Goal: Transaction & Acquisition: Obtain resource

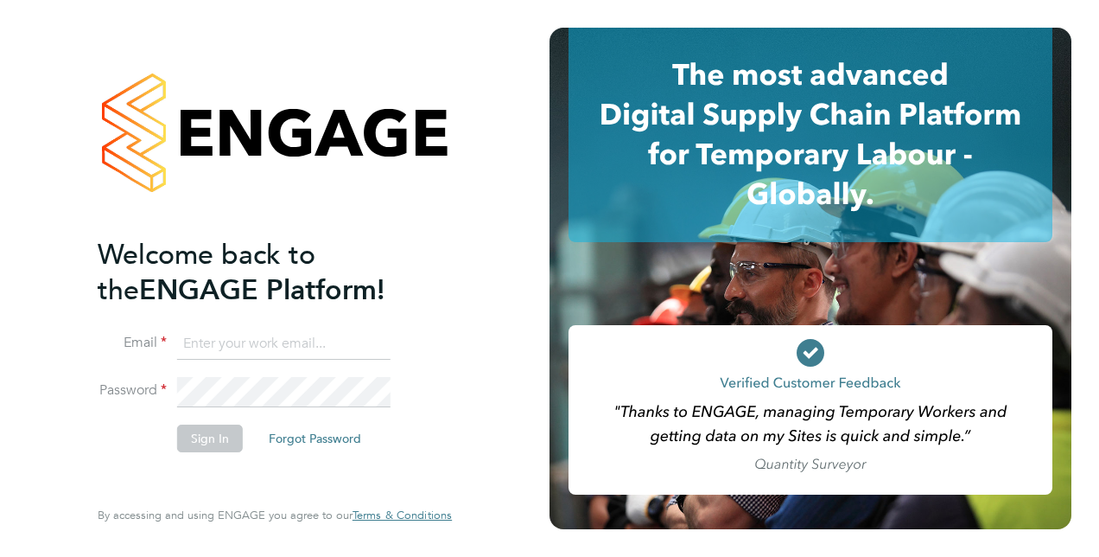
type input "george.white@vistry.co.uk"
click at [222, 444] on button "Sign In" at bounding box center [210, 438] width 66 height 28
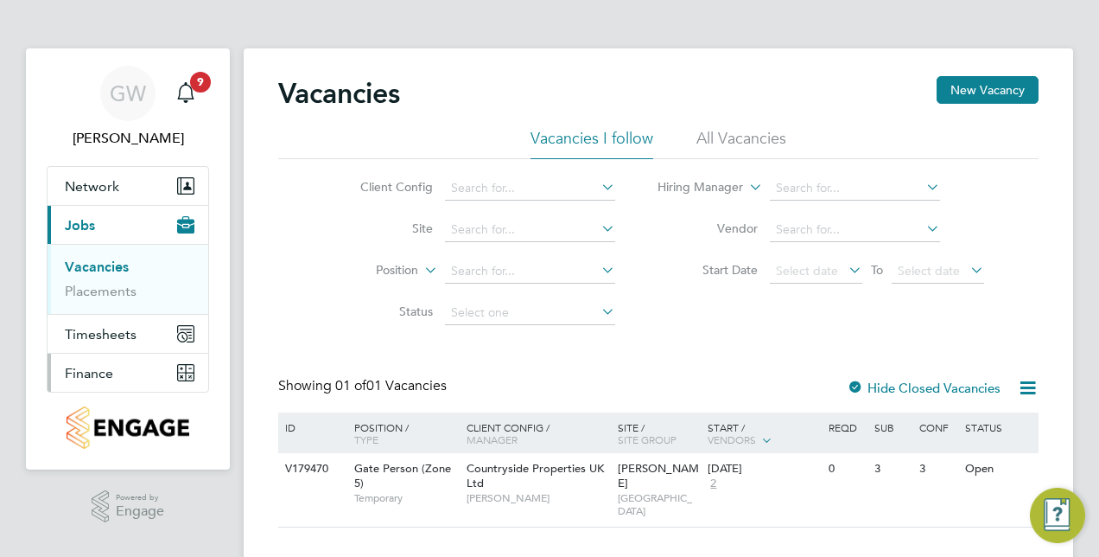
click at [118, 366] on button "Finance" at bounding box center [128, 372] width 161 height 38
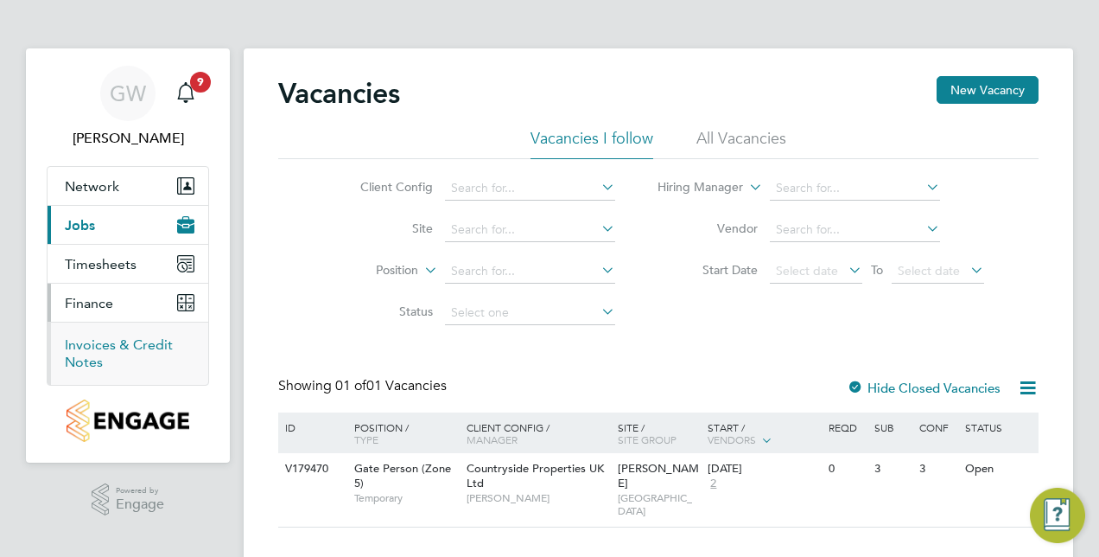
click at [105, 342] on link "Invoices & Credit Notes" at bounding box center [119, 353] width 108 height 34
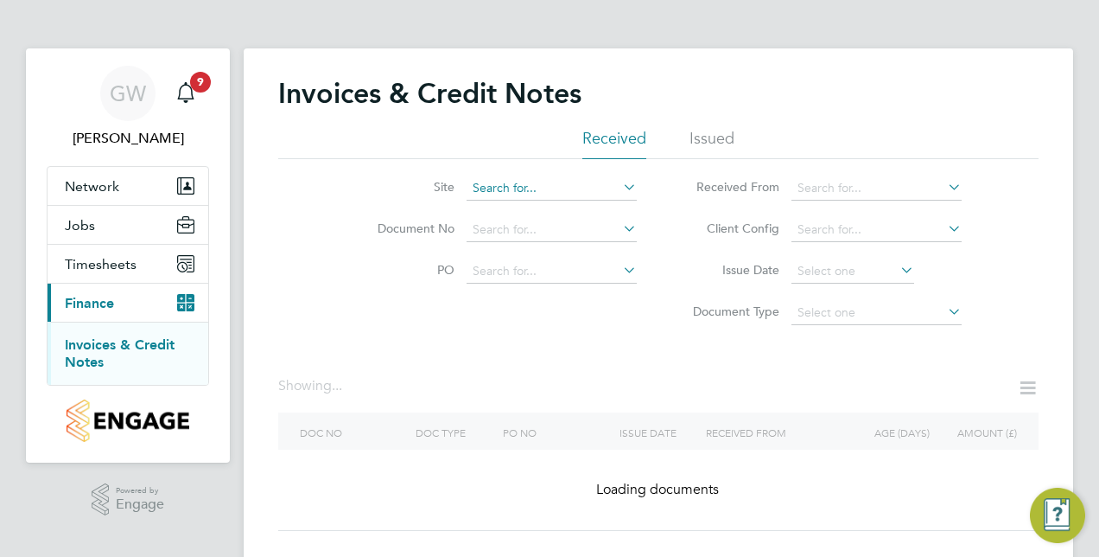
click at [563, 190] on input at bounding box center [552, 188] width 170 height 24
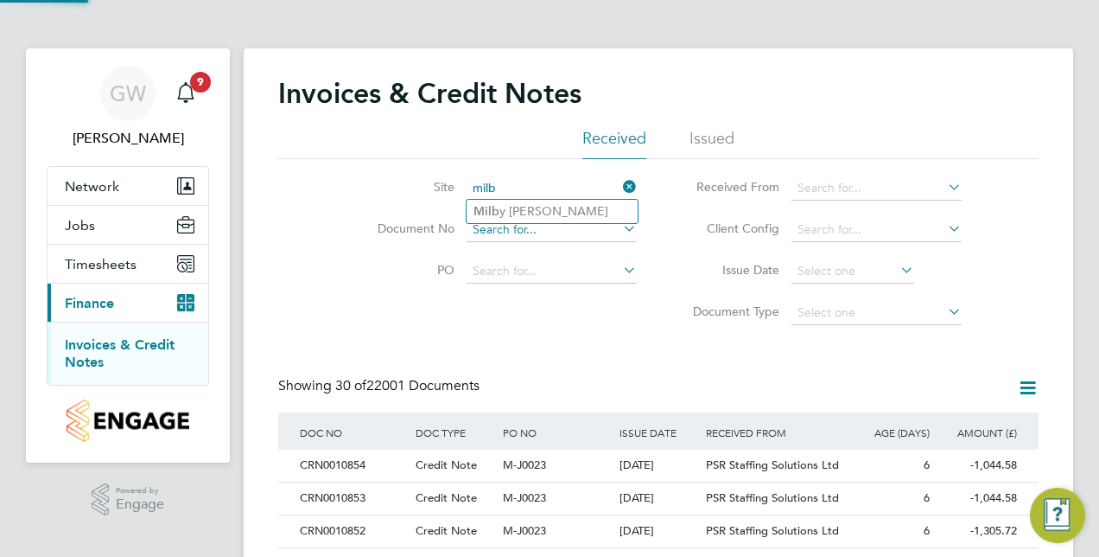
type input "milb"
click at [525, 225] on input at bounding box center [552, 230] width 170 height 24
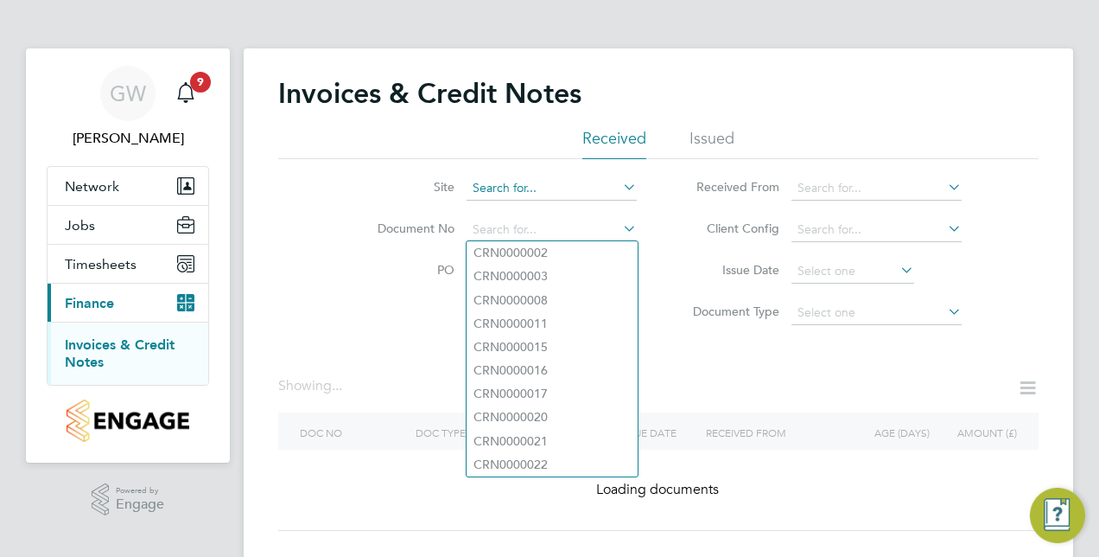
click at [535, 180] on input at bounding box center [552, 188] width 170 height 24
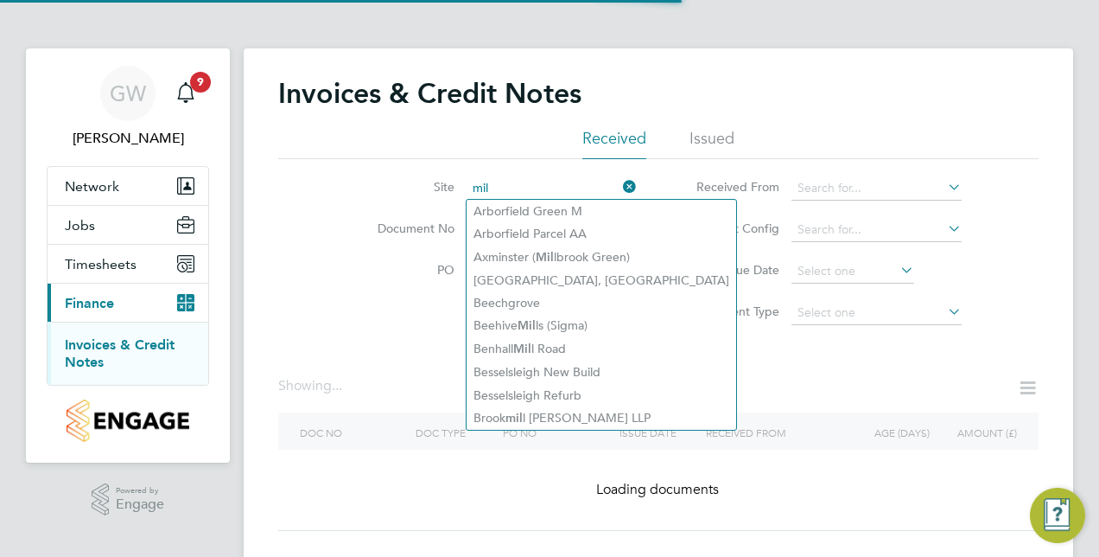
type input "mil"
click at [382, 276] on label "PO" at bounding box center [404, 270] width 99 height 16
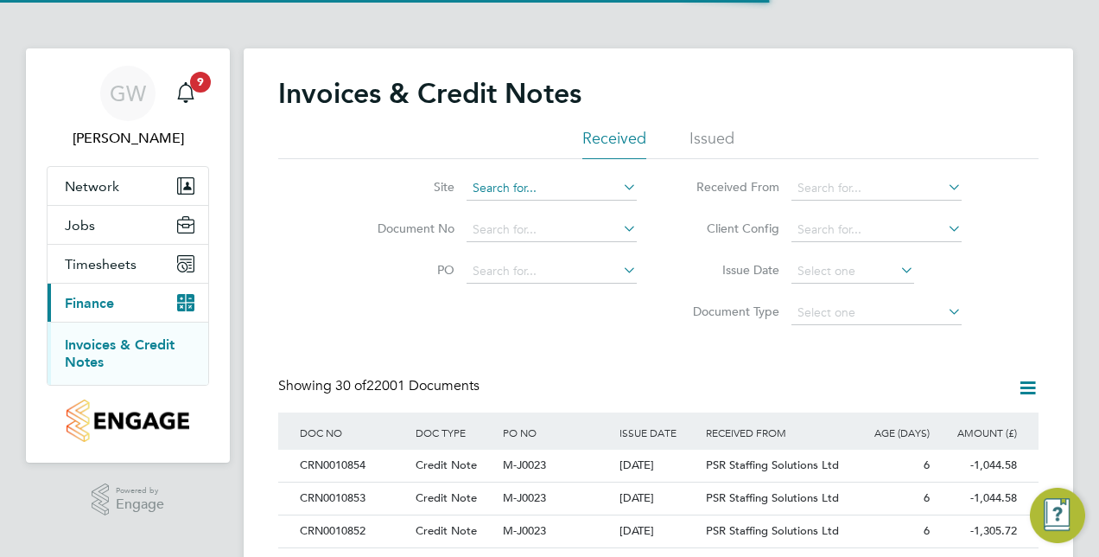
click at [501, 188] on input at bounding box center [552, 188] width 170 height 24
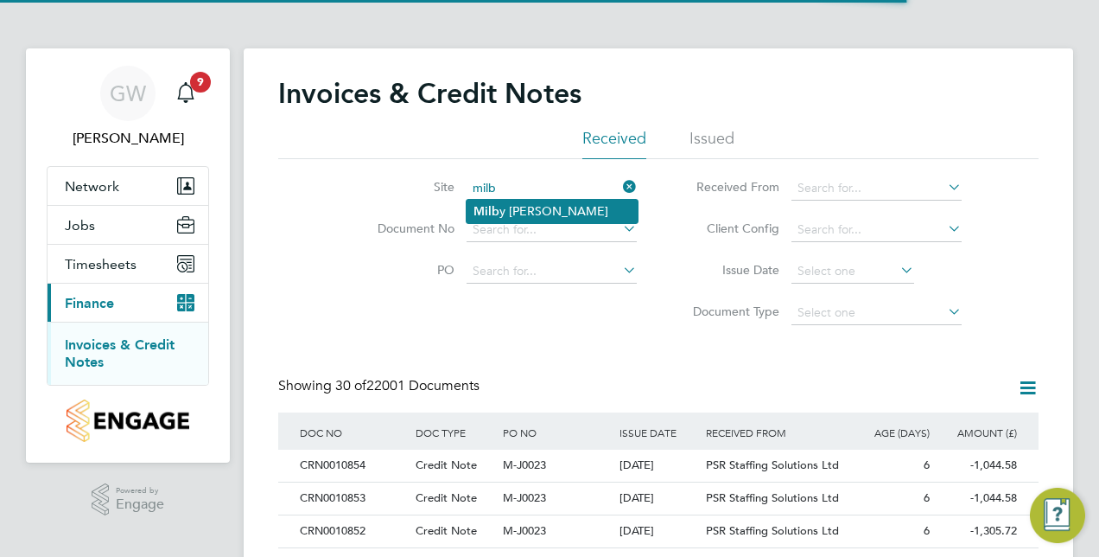
click at [505, 211] on li "Milb y [PERSON_NAME]" at bounding box center [552, 211] width 171 height 23
type input "[PERSON_NAME]"
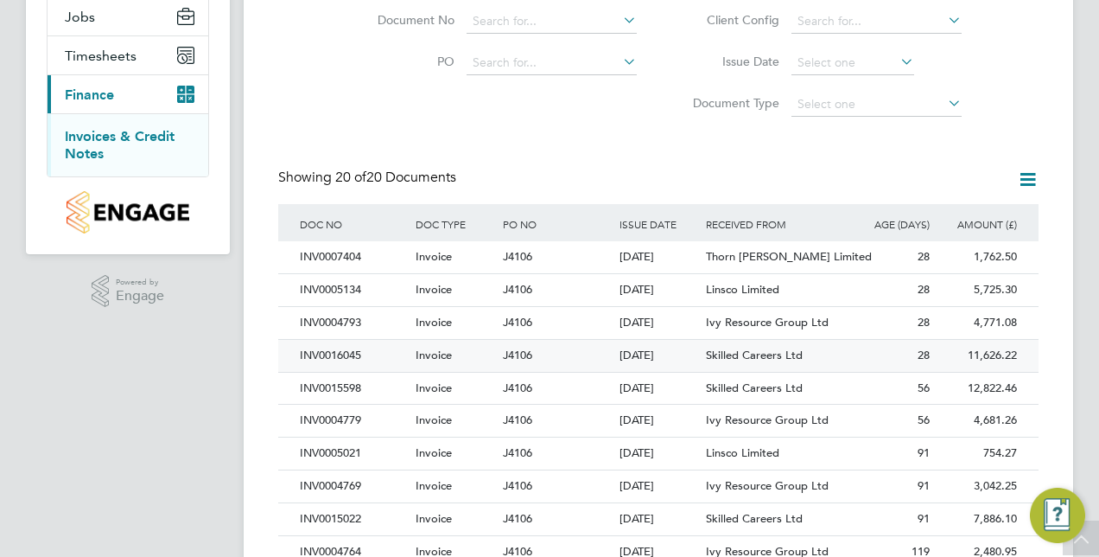
click at [557, 351] on div "J4106" at bounding box center [557, 356] width 116 height 32
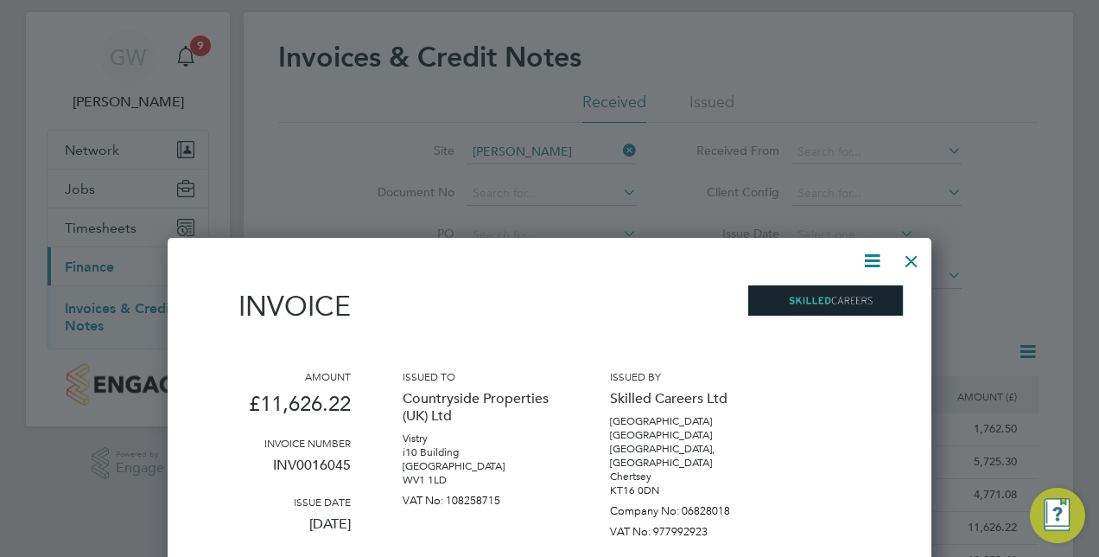
click at [864, 261] on icon at bounding box center [873, 261] width 22 height 22
click at [811, 300] on li "Download Invoice" at bounding box center [819, 302] width 119 height 24
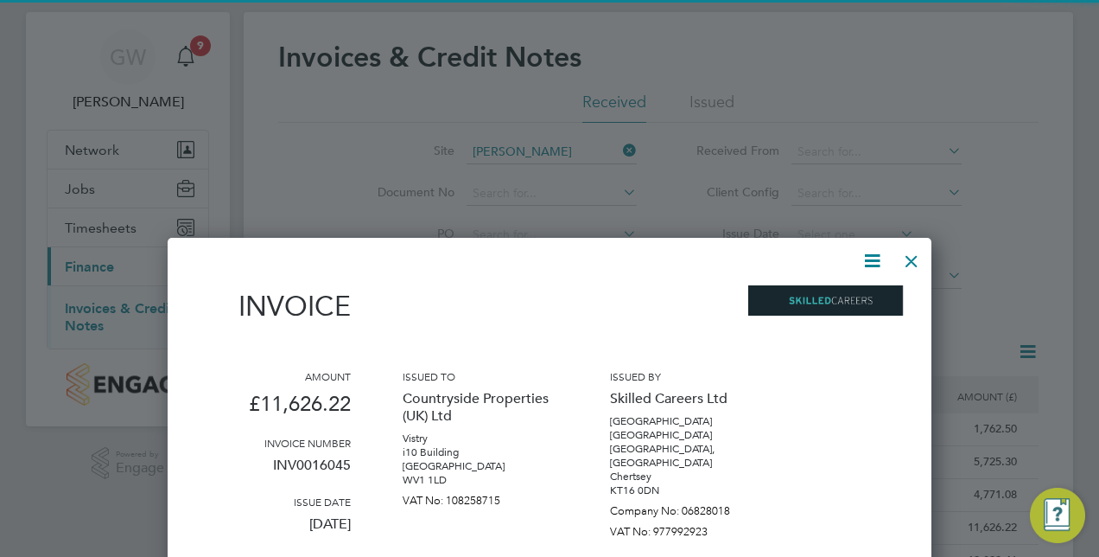
drag, startPoint x: 911, startPoint y: 261, endPoint x: 888, endPoint y: 269, distance: 23.8
click at [911, 261] on div at bounding box center [911, 256] width 31 height 31
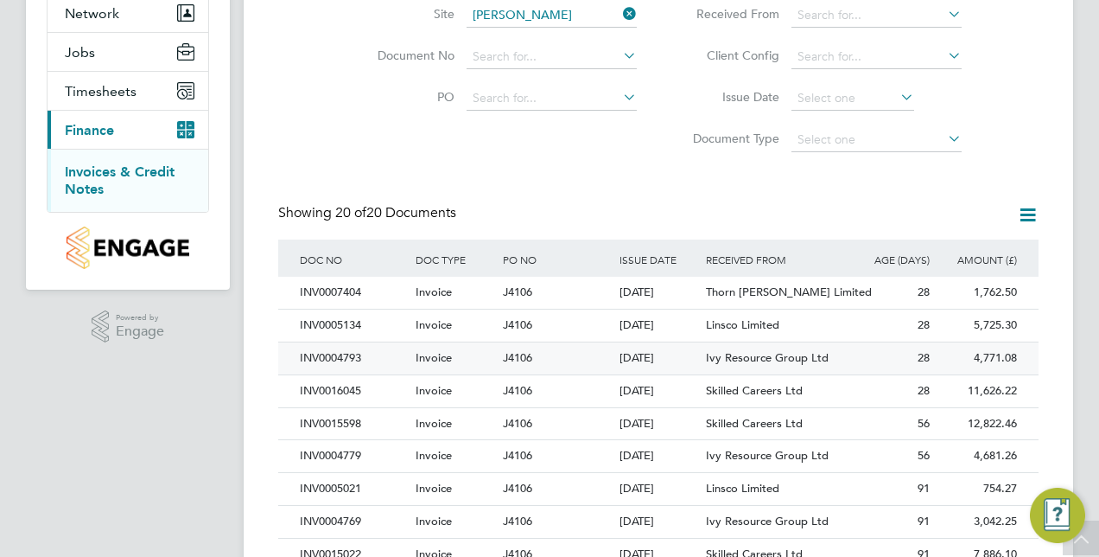
click at [541, 356] on div "J4106" at bounding box center [557, 358] width 116 height 32
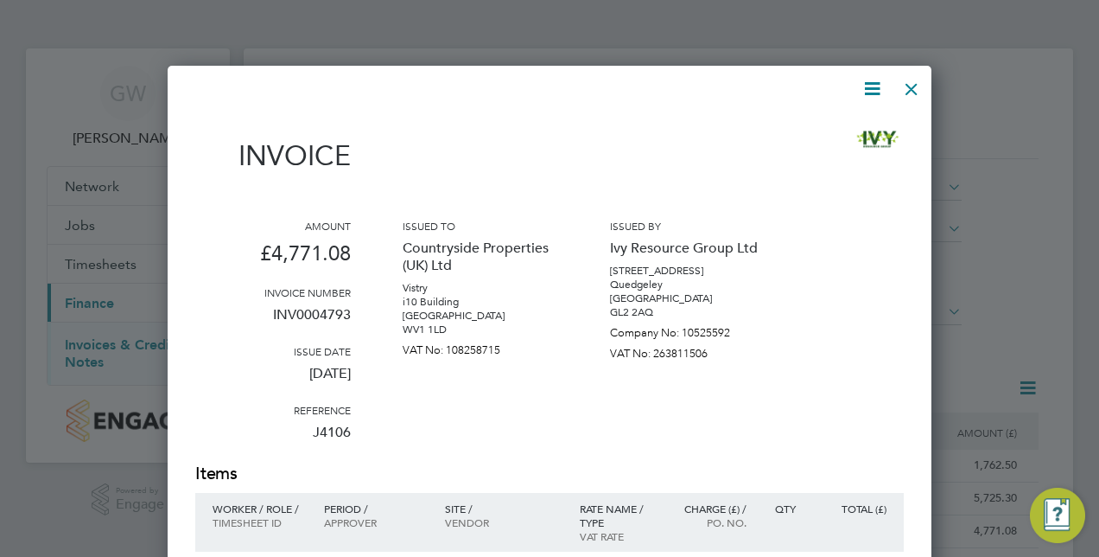
click at [869, 87] on icon at bounding box center [873, 89] width 22 height 22
click at [804, 130] on li "Download Invoice" at bounding box center [819, 130] width 119 height 24
click at [576, 136] on div "Invoice" at bounding box center [549, 151] width 709 height 76
click at [915, 92] on div at bounding box center [911, 84] width 31 height 31
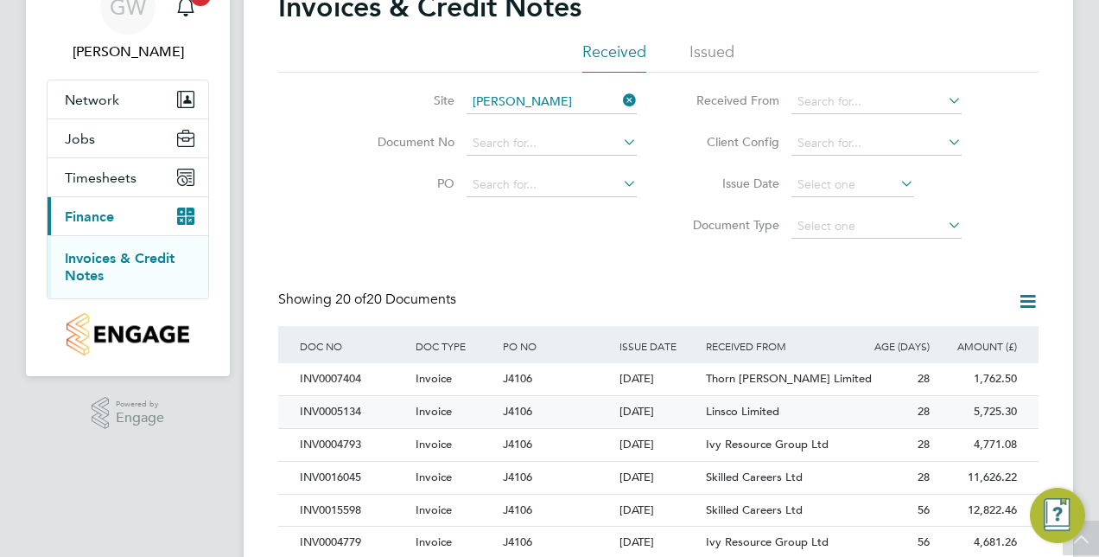
click at [536, 404] on div "J4106" at bounding box center [557, 412] width 116 height 32
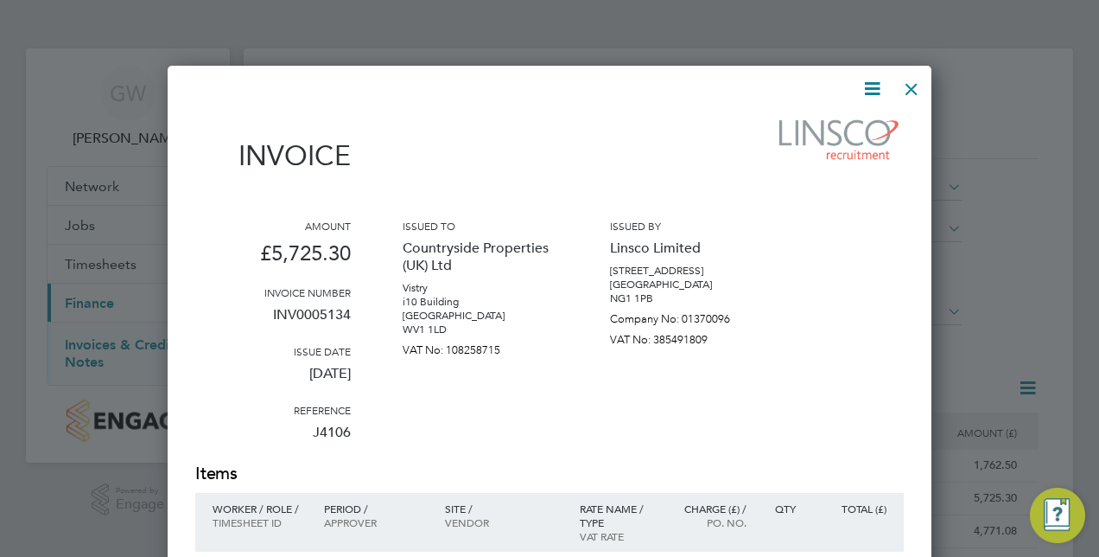
click at [881, 90] on icon at bounding box center [873, 89] width 22 height 22
click at [821, 128] on li "Download Invoice" at bounding box center [819, 130] width 119 height 24
click at [636, 54] on div at bounding box center [549, 278] width 1099 height 557
drag, startPoint x: 524, startPoint y: 363, endPoint x: 695, endPoint y: 227, distance: 218.4
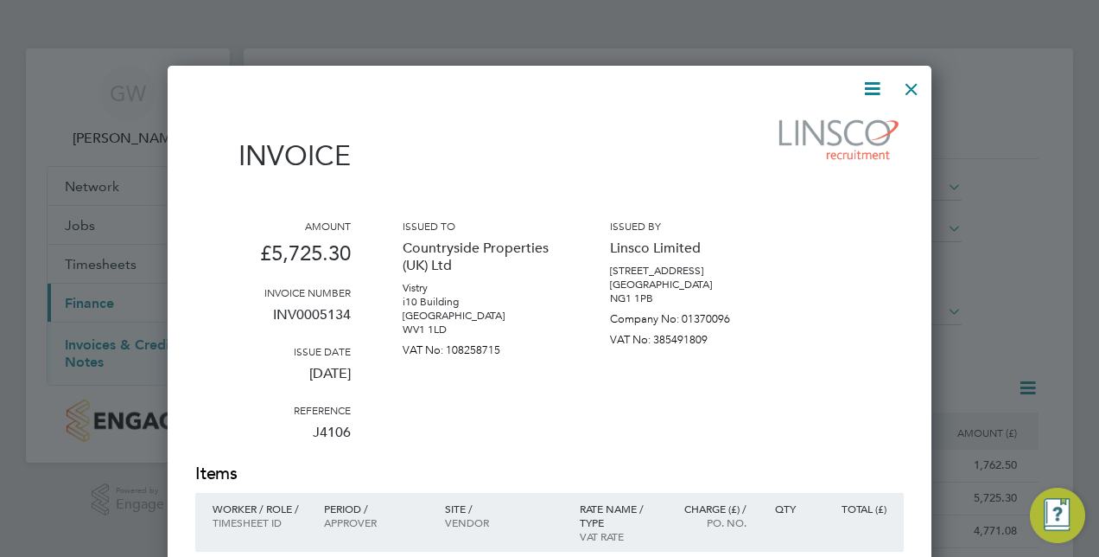
click at [525, 363] on div "Issued to Countryside Properties (UK) Ltd Vistry i10 Building [GEOGRAPHIC_DATA]…" at bounding box center [481, 340] width 156 height 243
click at [906, 92] on div at bounding box center [911, 84] width 31 height 31
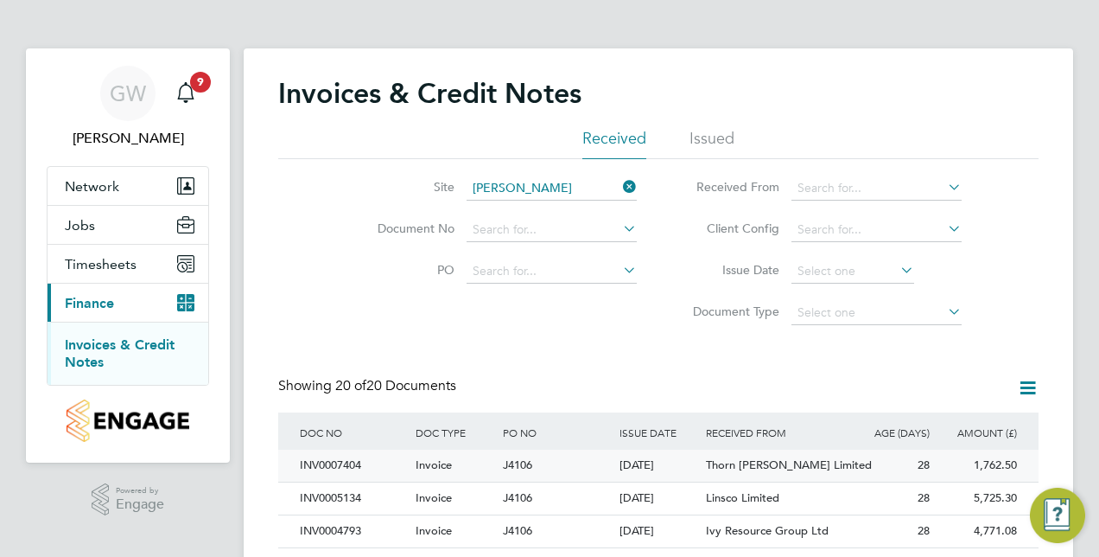
click at [550, 462] on div "J4106" at bounding box center [557, 465] width 116 height 32
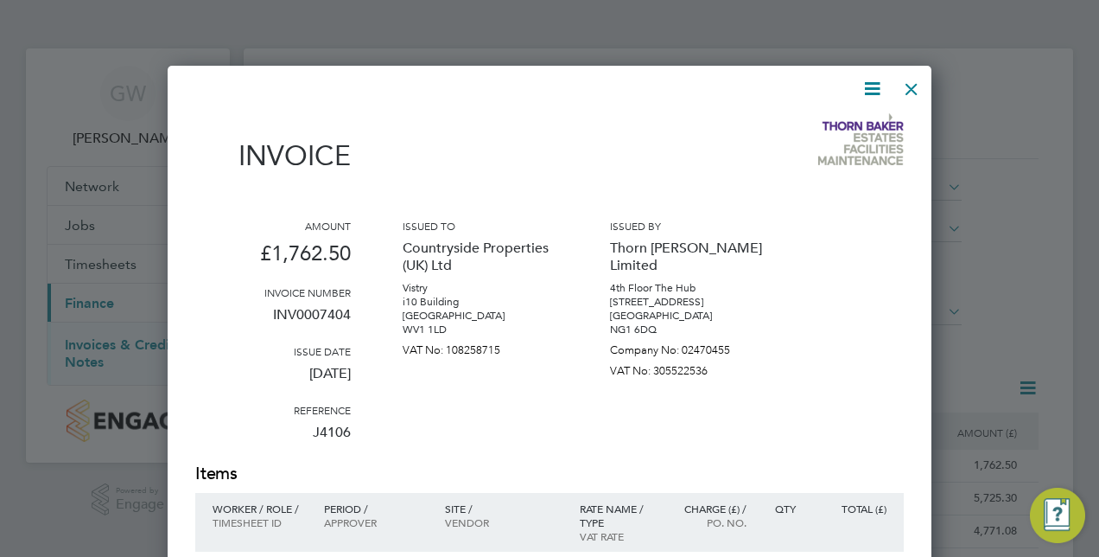
click at [862, 94] on icon at bounding box center [873, 89] width 22 height 22
click at [808, 137] on li "Download Invoice" at bounding box center [819, 130] width 119 height 24
click at [1046, 24] on div at bounding box center [549, 278] width 1099 height 557
click at [911, 83] on div at bounding box center [911, 84] width 31 height 31
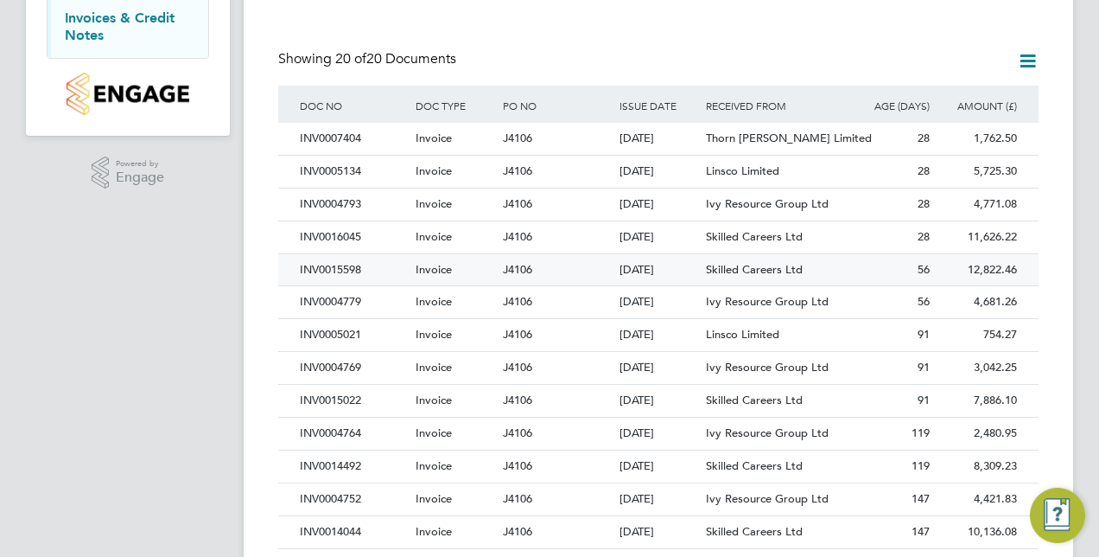
scroll to position [346, 0]
